Goal: Communication & Community: Answer question/provide support

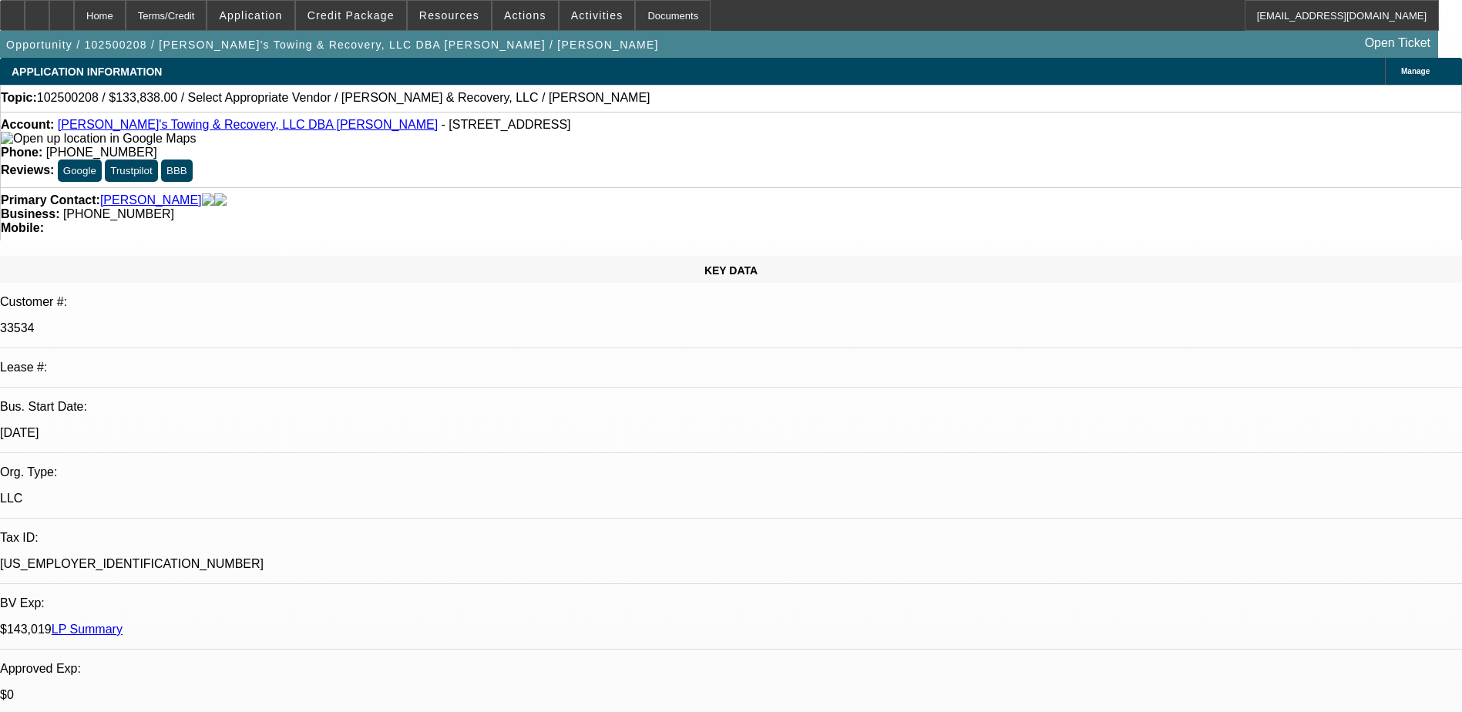
select select "0"
select select "2"
select select "0.1"
select select "4"
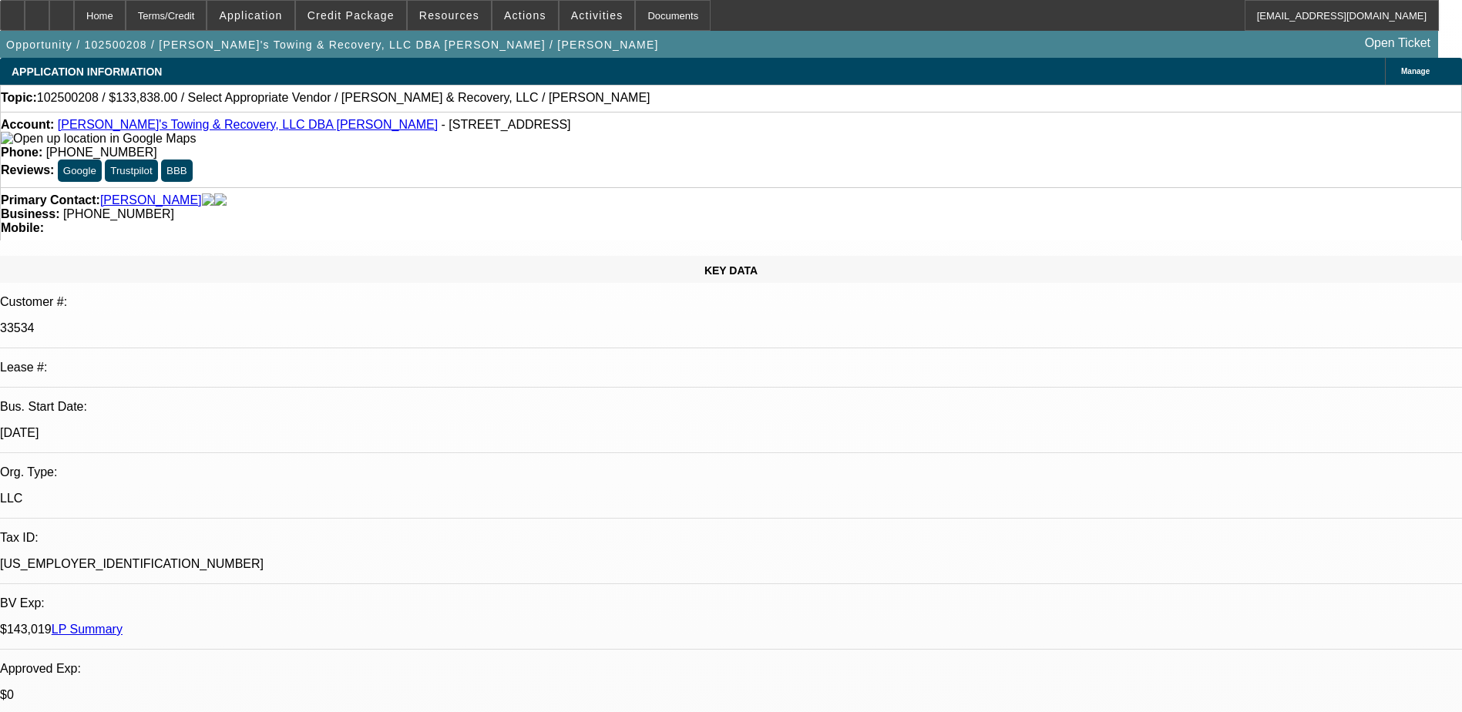
select select "1"
type textarea "01"
radio input "true"
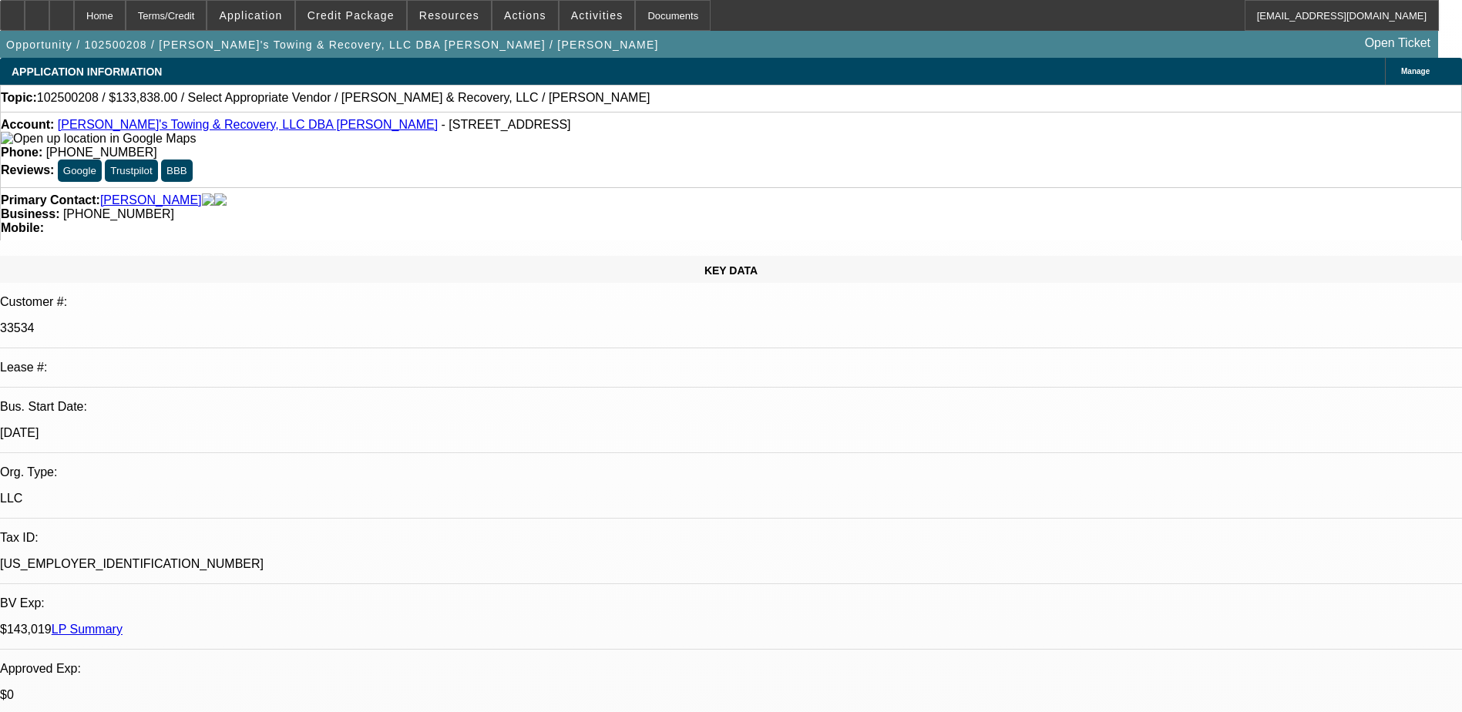
type textarea "01 DEAL - 08 PAYMENTS MADE SO FAR, NOT MUCH HISTORY TO COMMENT, GPS IS ACTIVE. …"
radio input "true"
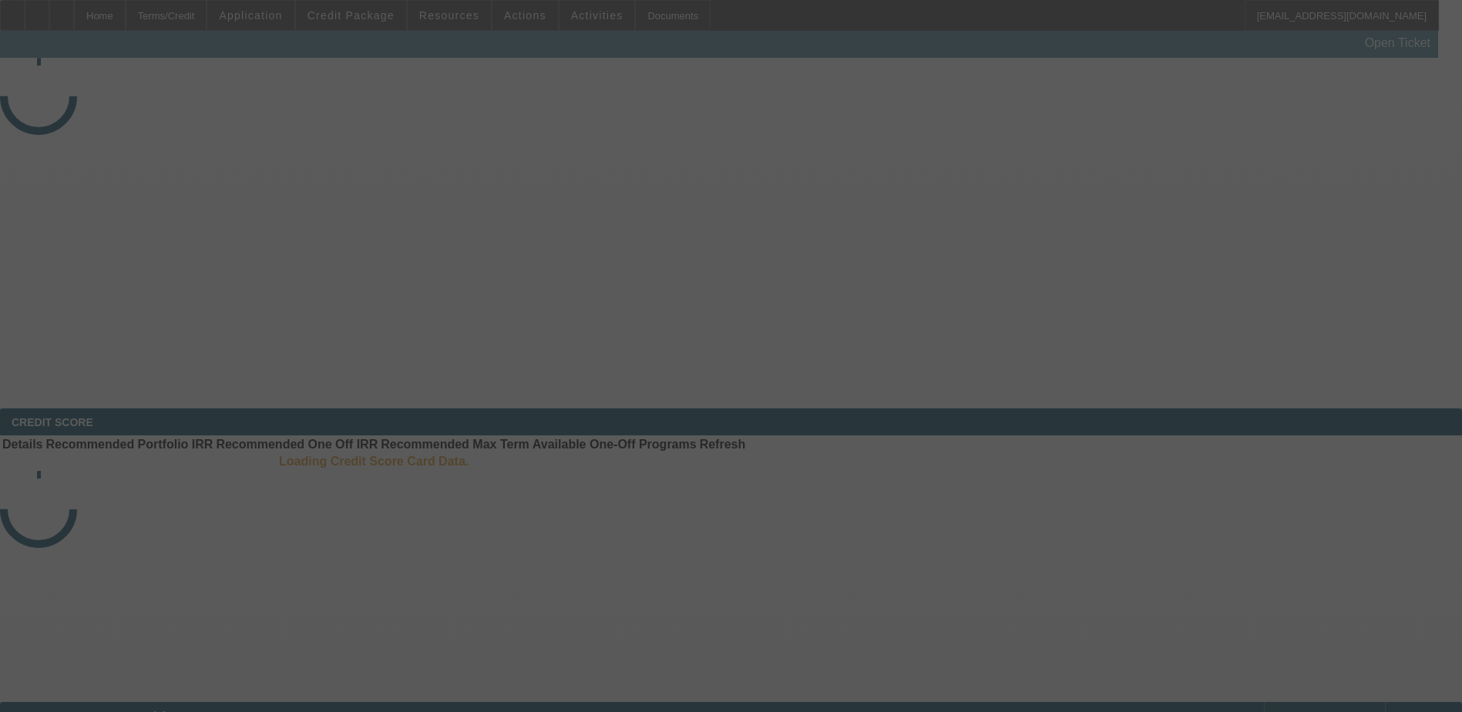
click at [637, 117] on div at bounding box center [731, 356] width 1462 height 712
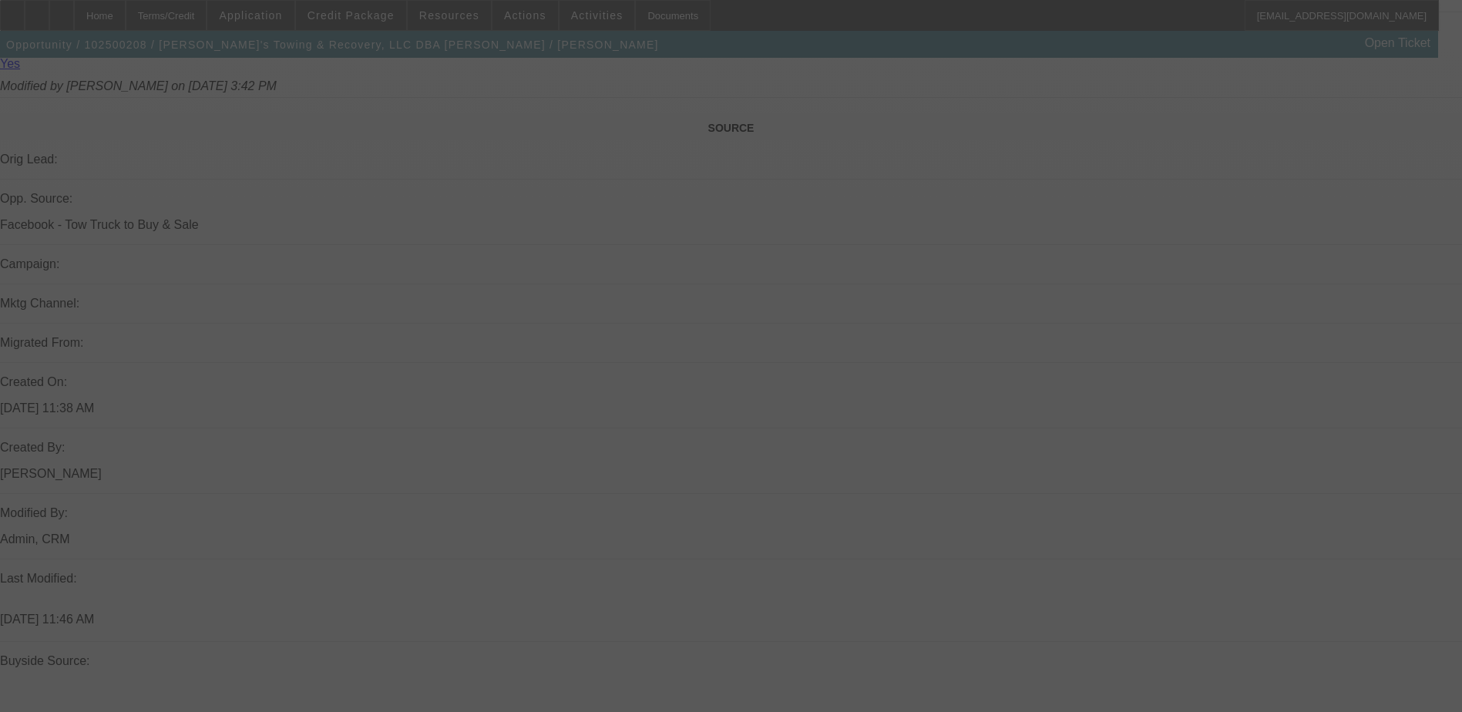
scroll to position [871, 0]
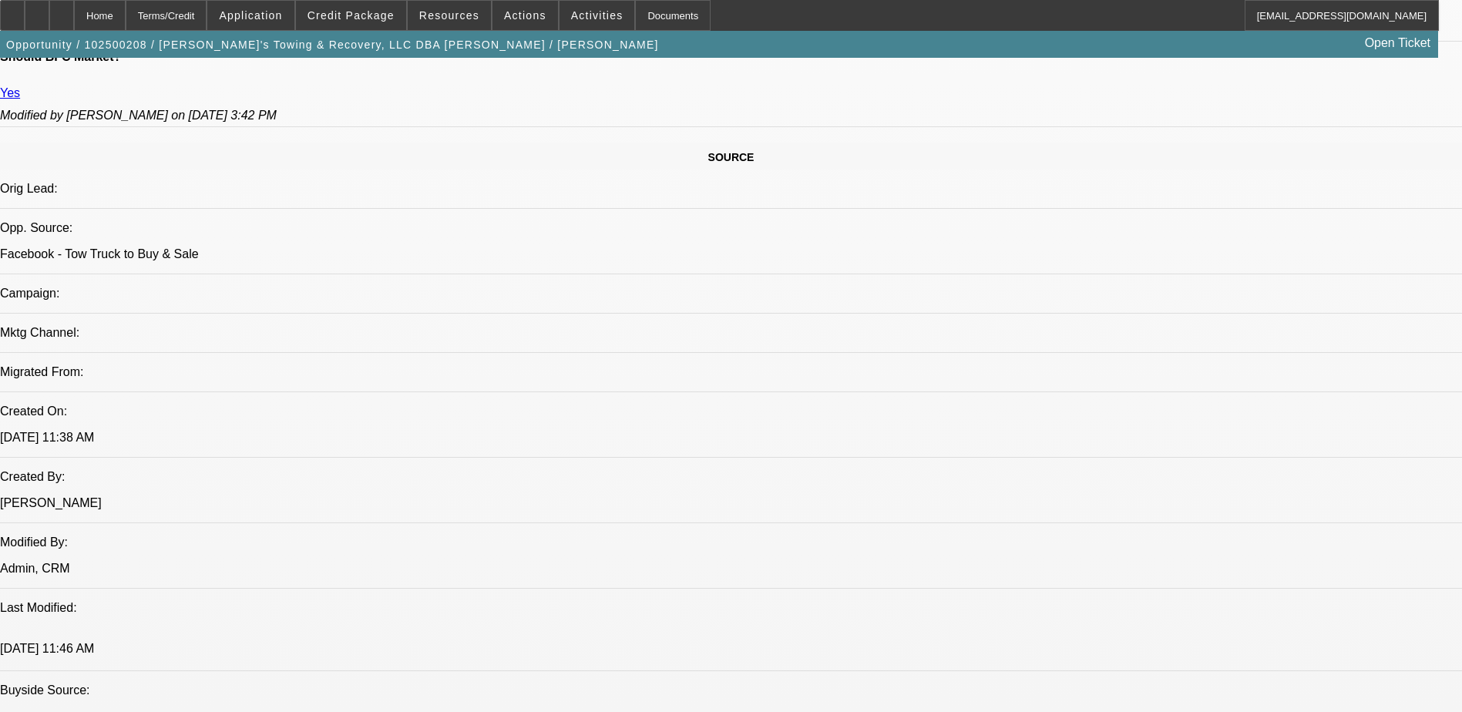
select select "0"
select select "2"
select select "0.1"
select select "1"
select select "2"
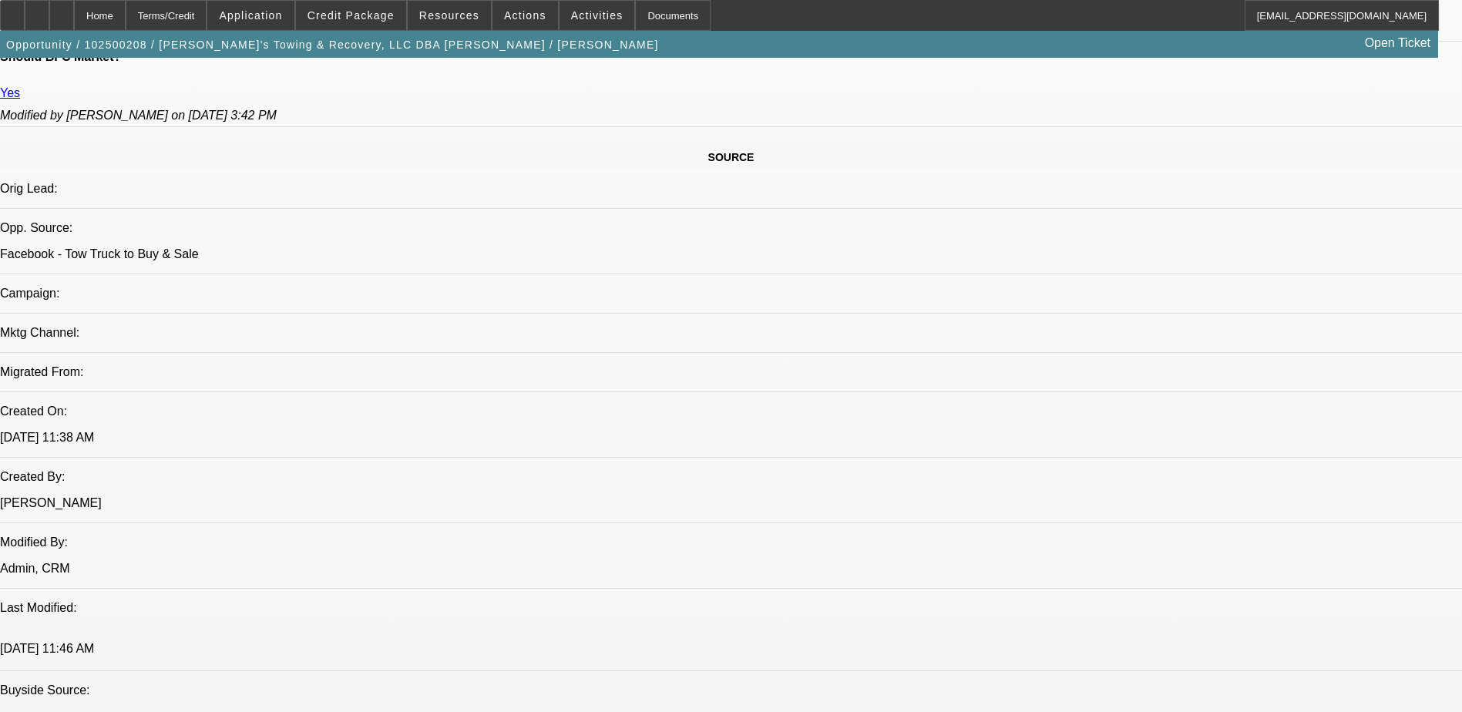
select select "4"
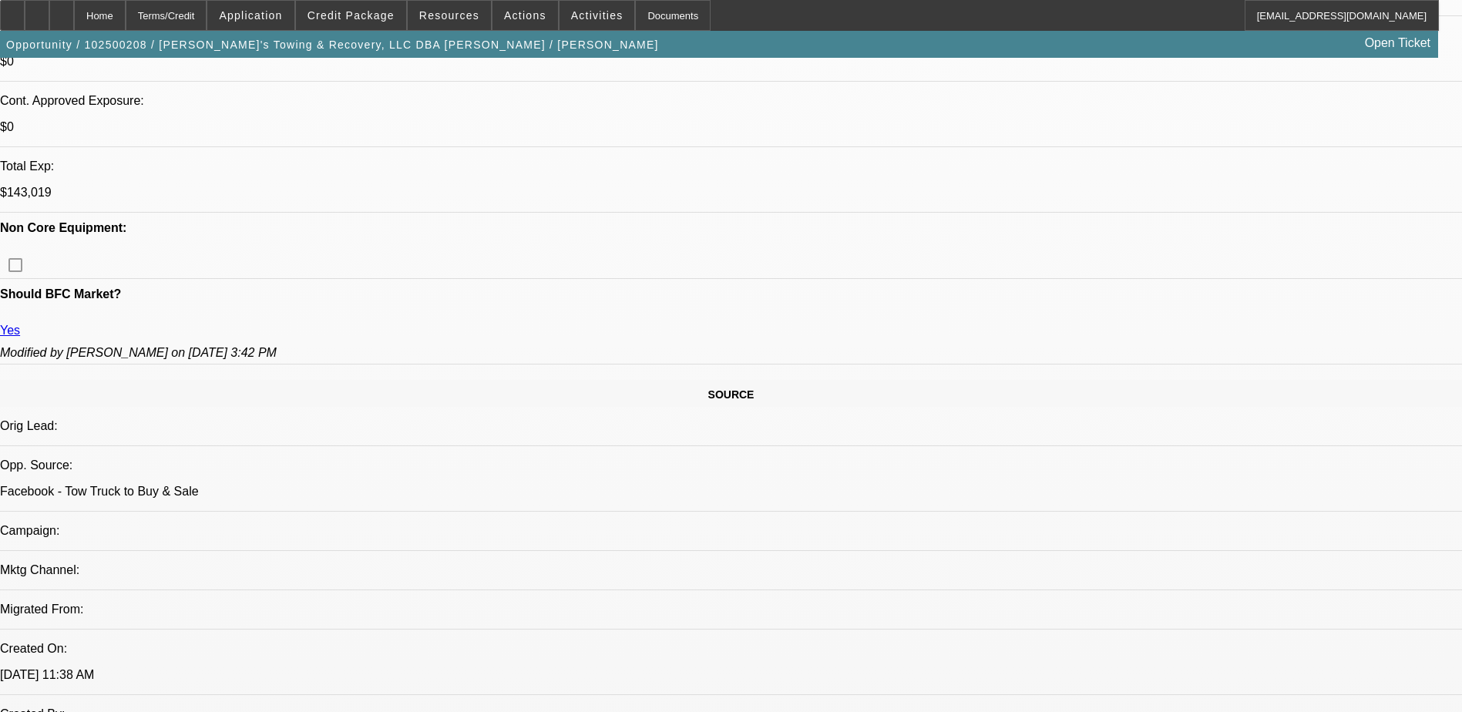
scroll to position [331, 0]
